Goal: Check status

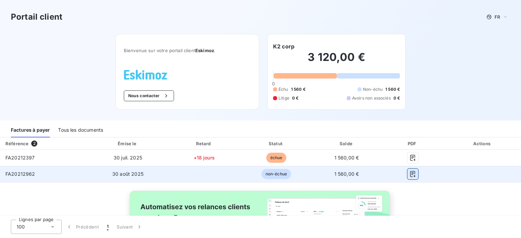
click at [410, 173] on icon "button" at bounding box center [412, 174] width 5 height 6
